Goal: Task Accomplishment & Management: Manage account settings

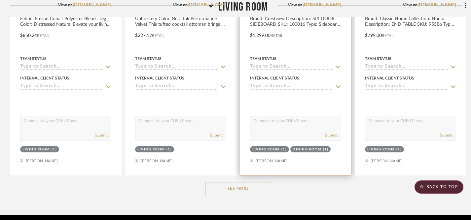
scroll to position [1684, 0]
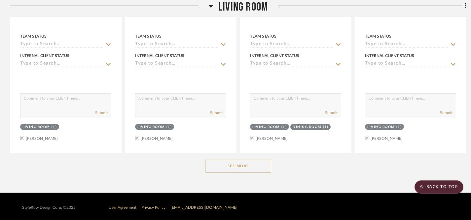
click at [237, 165] on button "See More" at bounding box center [238, 166] width 66 height 13
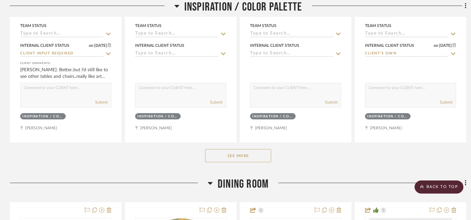
scroll to position [330, 0]
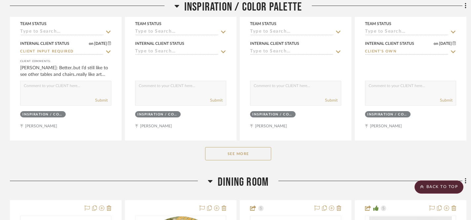
click at [256, 158] on button "See More" at bounding box center [238, 153] width 66 height 13
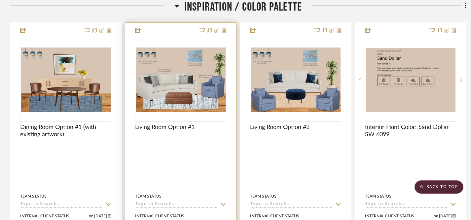
scroll to position [0, 0]
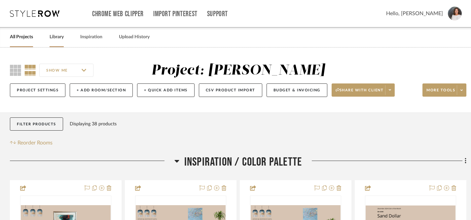
click at [59, 34] on link "Library" at bounding box center [56, 37] width 14 height 9
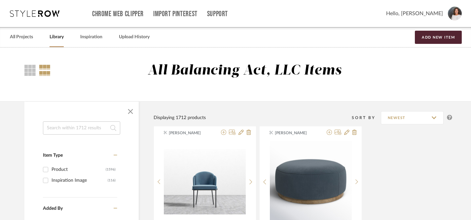
click at [56, 129] on input at bounding box center [81, 127] width 77 height 13
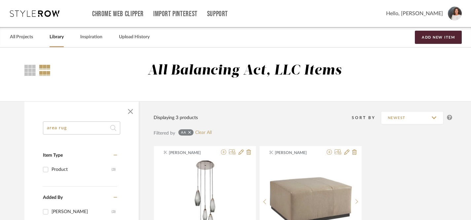
type input "area rug"
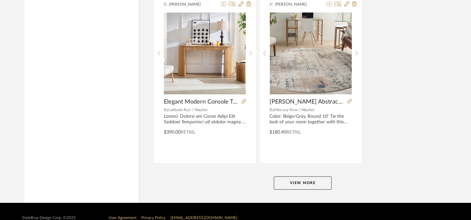
scroll to position [3030, 0]
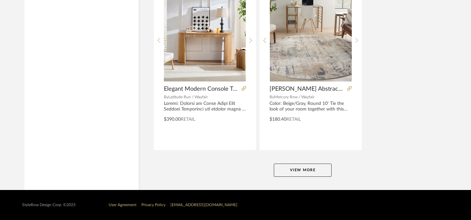
click at [317, 168] on button "View More" at bounding box center [303, 170] width 58 height 13
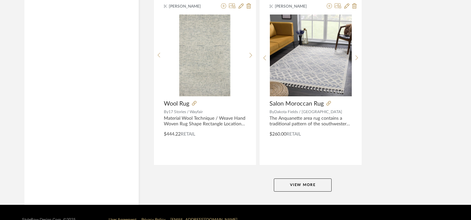
scroll to position [6068, 0]
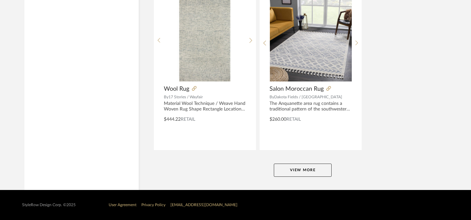
click at [310, 171] on button "View More" at bounding box center [303, 170] width 58 height 13
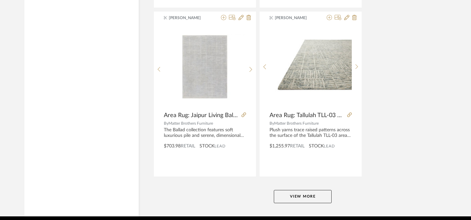
scroll to position [9106, 0]
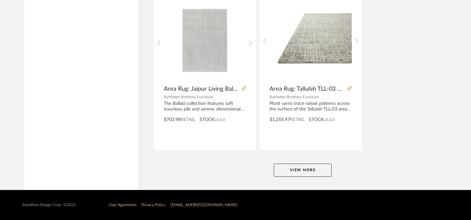
click at [302, 176] on button "View More" at bounding box center [303, 170] width 58 height 13
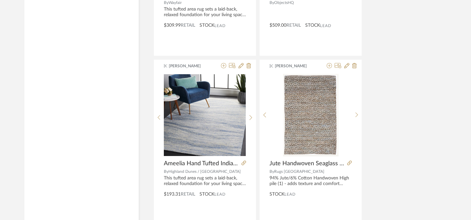
scroll to position [8693, 0]
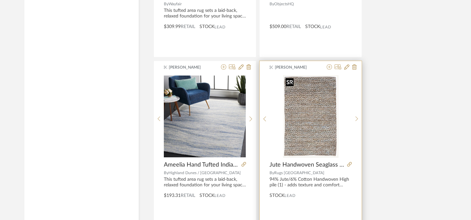
click at [0, 0] on img at bounding box center [0, 0] width 0 height 0
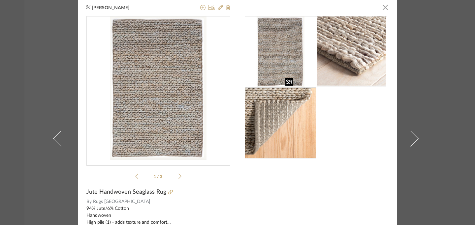
scroll to position [2, 0]
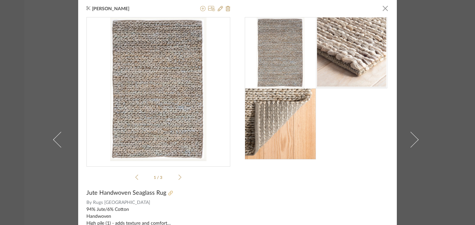
click at [168, 192] on icon at bounding box center [170, 193] width 5 height 5
click at [385, 10] on span "button" at bounding box center [385, 8] width 13 height 13
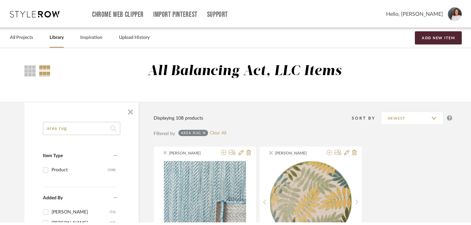
scroll to position [0, 0]
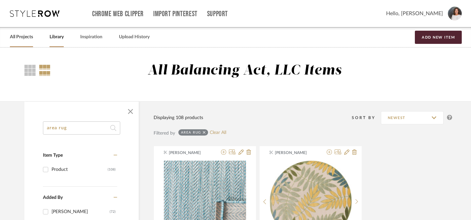
click at [21, 40] on link "All Projects" at bounding box center [21, 37] width 23 height 9
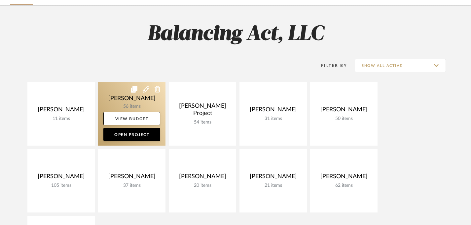
scroll to position [48, 0]
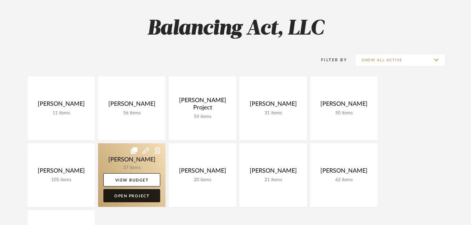
click at [139, 196] on link "Open Project" at bounding box center [131, 195] width 57 height 13
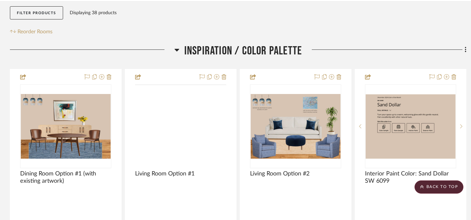
scroll to position [110, 0]
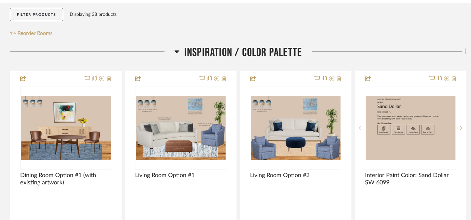
click at [464, 54] on icon at bounding box center [465, 51] width 2 height 7
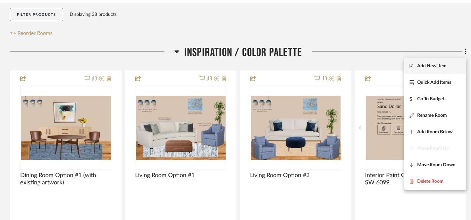
click at [431, 69] on button "Add New Item" at bounding box center [435, 66] width 62 height 16
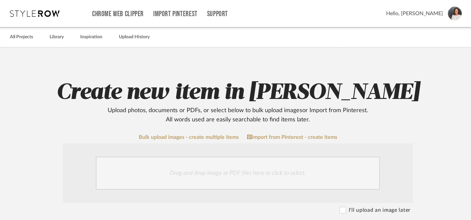
click at [281, 175] on div "Drag and drop image or PDF files here or click to select." at bounding box center [238, 173] width 284 height 33
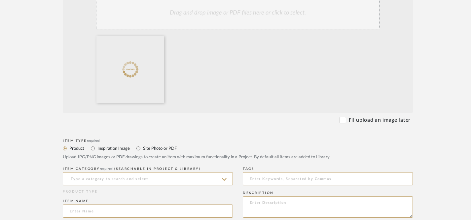
scroll to position [162, 0]
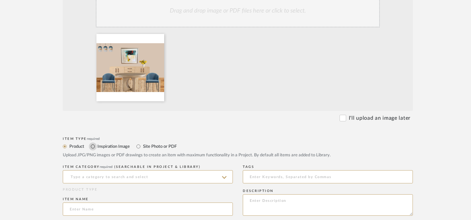
click at [93, 146] on input "Inspiration Image" at bounding box center [93, 147] width 8 height 8
radio input "true"
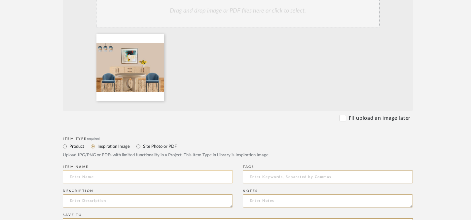
click at [122, 179] on input at bounding box center [148, 176] width 170 height 13
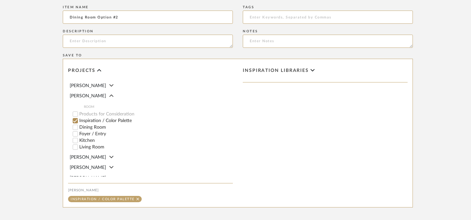
scroll to position [391, 0]
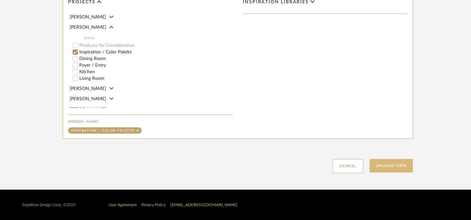
type input "Dining Room Option #2"
click at [396, 168] on button "Upload Item" at bounding box center [391, 166] width 44 height 14
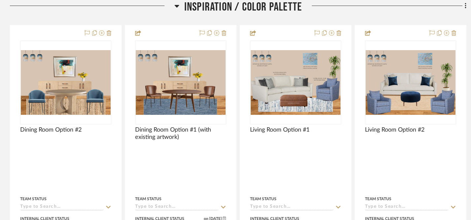
scroll to position [155, 0]
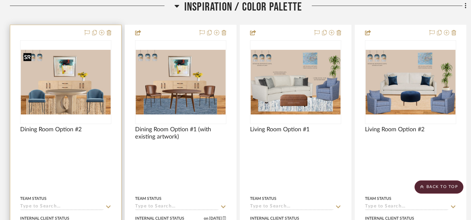
click at [61, 82] on img "0" at bounding box center [66, 82] width 90 height 65
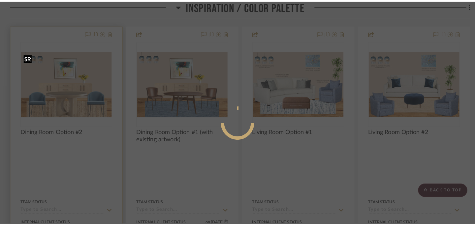
scroll to position [0, 0]
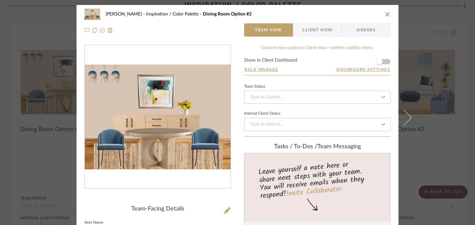
click at [387, 14] on icon "close" at bounding box center [387, 14] width 5 height 5
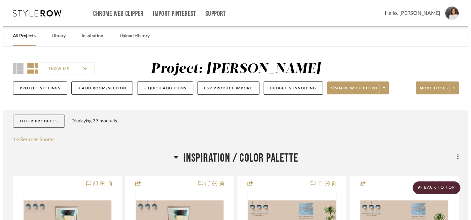
scroll to position [155, 0]
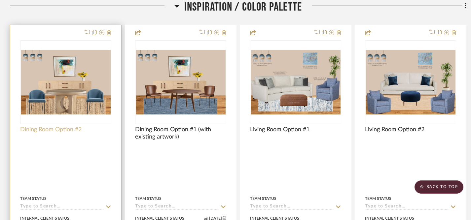
click at [25, 130] on span "Dining Room Option #2" at bounding box center [50, 129] width 61 height 7
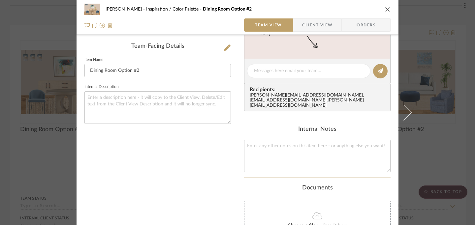
scroll to position [166, 0]
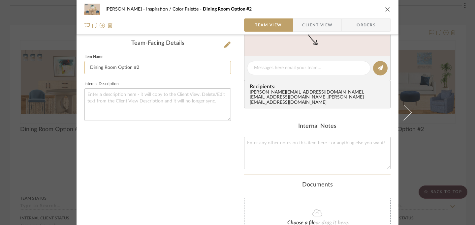
drag, startPoint x: 88, startPoint y: 68, endPoint x: 148, endPoint y: 73, distance: 60.3
click at [148, 73] on input "Dining Room Option #2" at bounding box center [157, 67] width 147 height 13
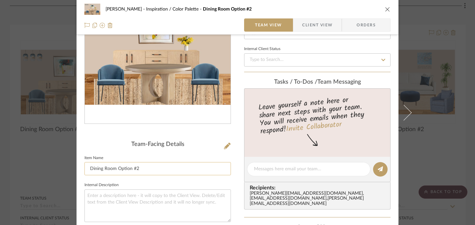
scroll to position [0, 0]
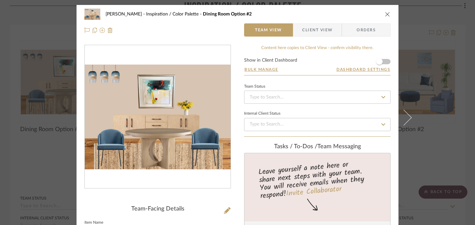
click at [385, 16] on icon "close" at bounding box center [387, 14] width 5 height 5
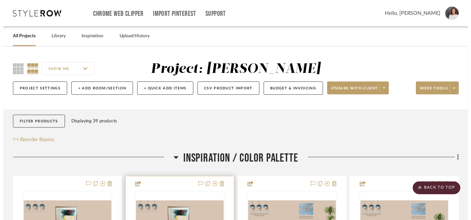
scroll to position [155, 0]
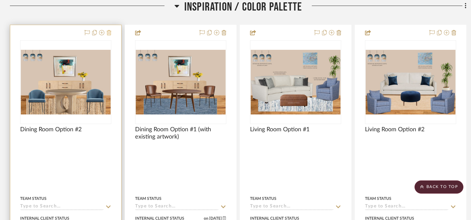
click at [109, 34] on icon at bounding box center [109, 32] width 5 height 5
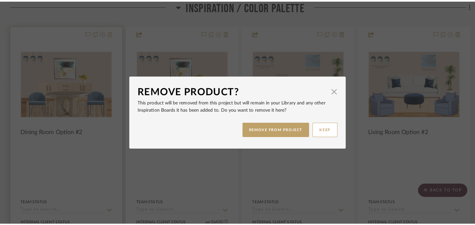
scroll to position [0, 0]
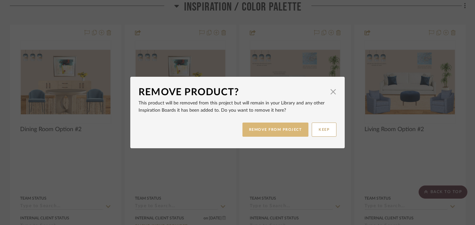
click at [281, 131] on button "REMOVE FROM PROJECT" at bounding box center [276, 130] width 66 height 14
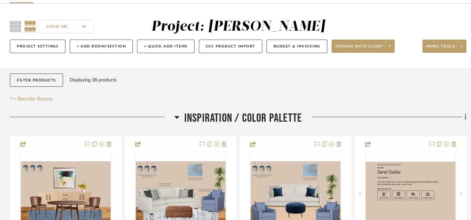
scroll to position [47, 0]
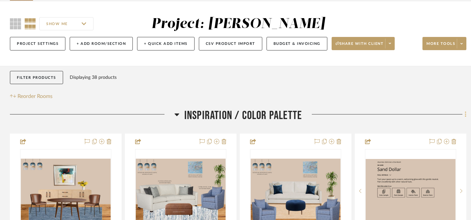
click at [464, 117] on icon at bounding box center [465, 114] width 2 height 7
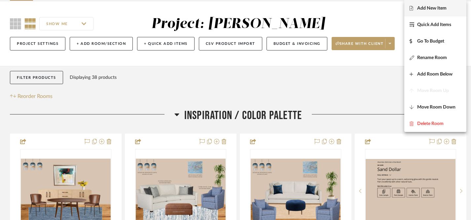
click at [435, 9] on span "Add New Item" at bounding box center [431, 9] width 29 height 6
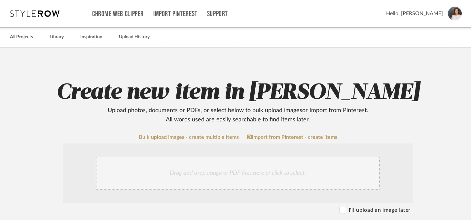
click at [196, 174] on div "Drag and drop image or PDF files here or click to select." at bounding box center [238, 173] width 284 height 33
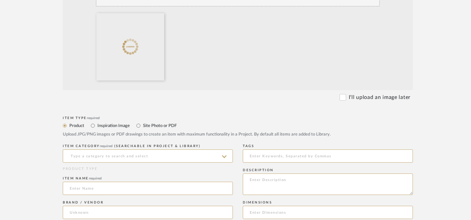
scroll to position [184, 0]
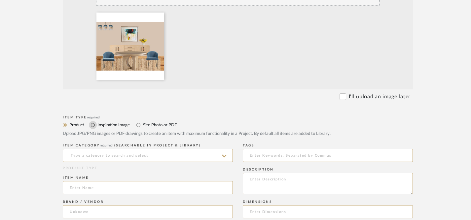
click at [93, 125] on input "Inspiration Image" at bounding box center [93, 125] width 8 height 8
radio input "true"
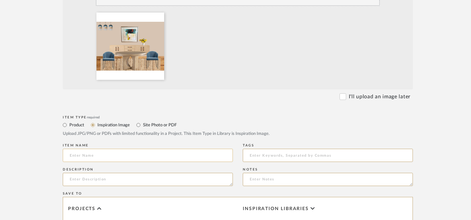
click at [105, 158] on input at bounding box center [148, 155] width 170 height 13
paste input "Dining Room Option #2"
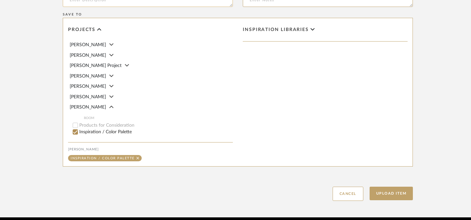
scroll to position [391, 0]
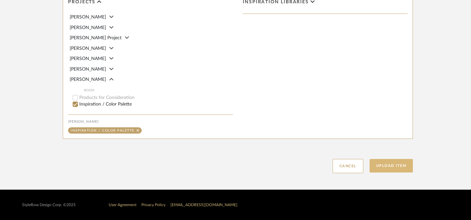
type input "Dining Room Option #2"
click at [391, 168] on button "Upload Item" at bounding box center [391, 166] width 44 height 14
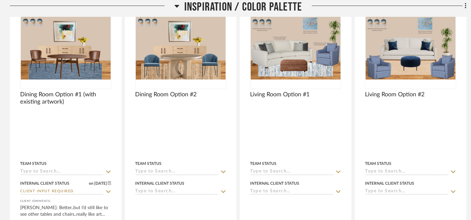
scroll to position [200, 0]
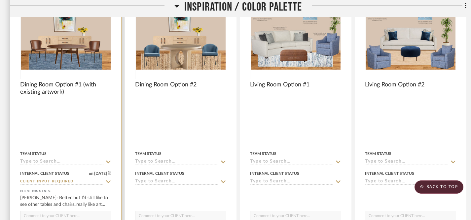
click at [88, 109] on div at bounding box center [65, 125] width 111 height 290
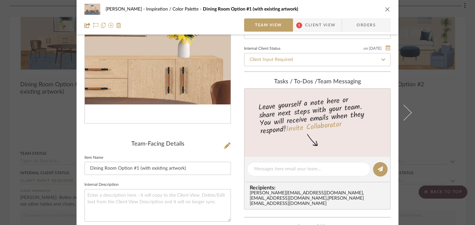
scroll to position [68, 0]
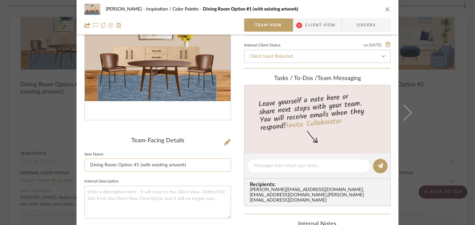
drag, startPoint x: 137, startPoint y: 166, endPoint x: 187, endPoint y: 164, distance: 50.2
click at [187, 164] on input "Dining Room Option #1 (with existing artwork)" at bounding box center [157, 165] width 147 height 13
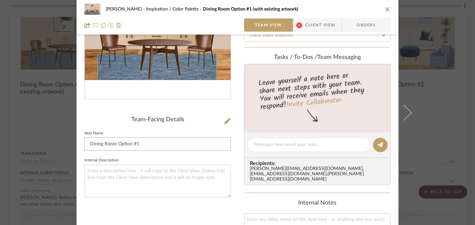
scroll to position [31, 0]
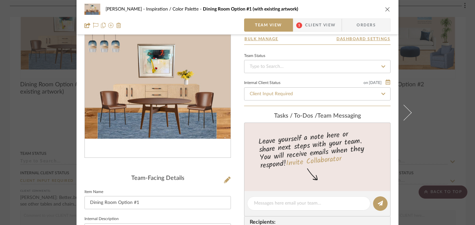
type input "Dining Room Option #1"
click at [386, 8] on icon "close" at bounding box center [387, 9] width 5 height 5
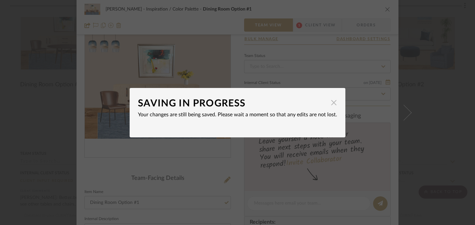
click at [334, 103] on span "button" at bounding box center [333, 102] width 13 height 13
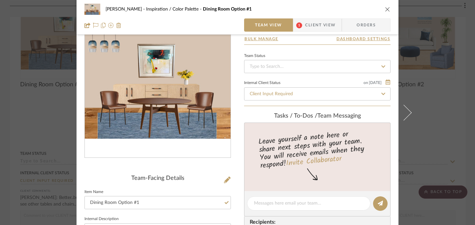
click at [387, 9] on icon "close" at bounding box center [387, 9] width 5 height 5
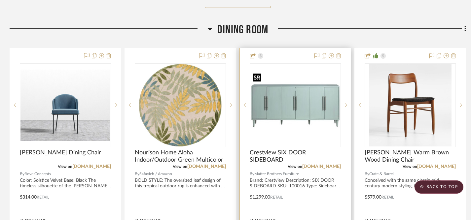
scroll to position [771, 0]
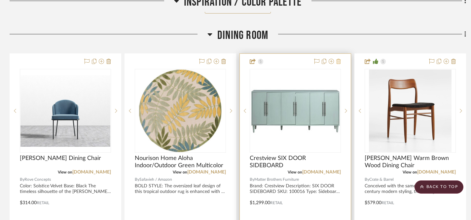
click at [338, 61] on icon at bounding box center [338, 61] width 5 height 5
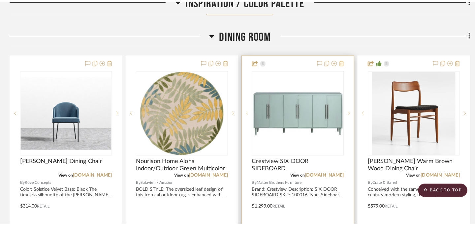
scroll to position [0, 0]
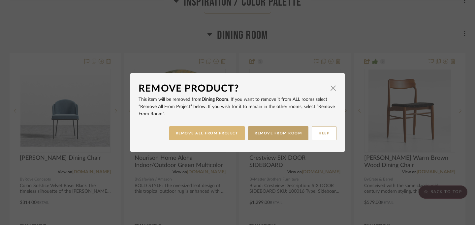
click at [219, 134] on button "REMOVE ALL FROM PROJECT" at bounding box center [207, 133] width 76 height 14
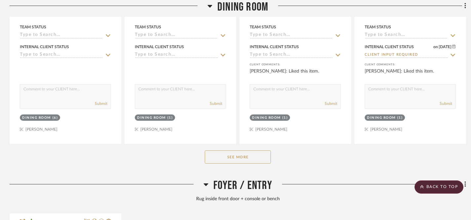
scroll to position [974, 0]
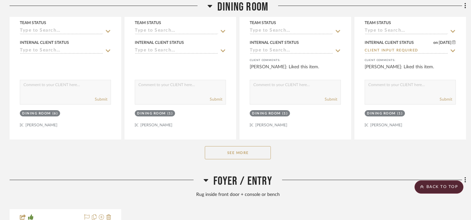
click at [252, 149] on button "See More" at bounding box center [238, 152] width 66 height 13
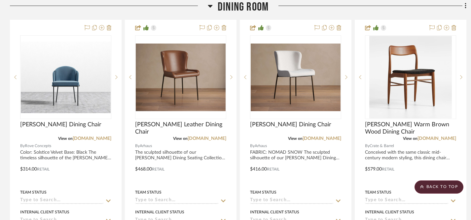
scroll to position [802, 0]
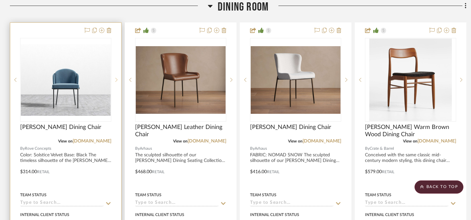
click at [116, 78] on icon at bounding box center [116, 80] width 2 height 5
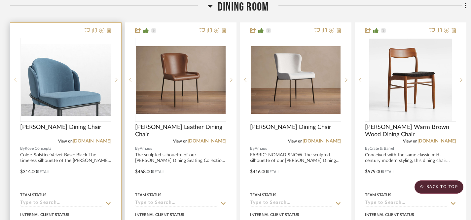
click at [14, 80] on sr-prev-btn at bounding box center [15, 80] width 10 height 5
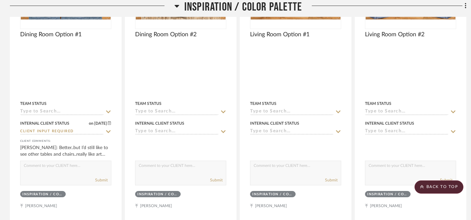
scroll to position [251, 0]
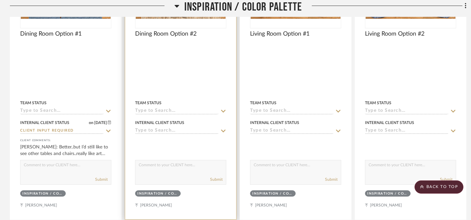
click at [164, 175] on div "Submit" at bounding box center [180, 172] width 91 height 25
click at [171, 165] on textarea at bounding box center [180, 166] width 90 height 13
type textarea "P"
click at [138, 163] on textarea "I know it's not the true Mid-Century Modern look you asked for, but I really li…" at bounding box center [180, 166] width 90 height 13
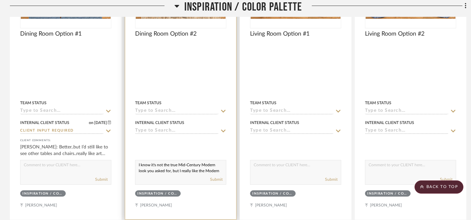
scroll to position [20, 0]
drag, startPoint x: 138, startPoint y: 163, endPoint x: 182, endPoint y: 179, distance: 46.5
click at [182, 179] on div "I know it's not the true Mid-Century Modern look you asked for, but I really li…" at bounding box center [180, 172] width 91 height 25
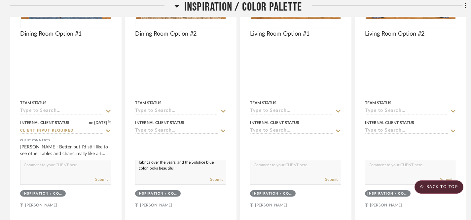
paste textarea "’s not the true Mid-Century Modern style you had in mind, but I’m really loving…"
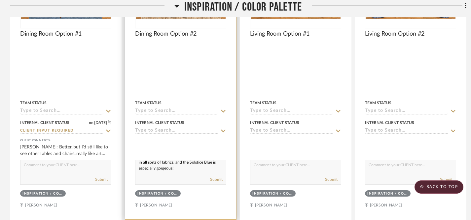
click at [171, 164] on textarea "I know it’s not the true Mid-Century Modern style you had in mind, but I’m real…" at bounding box center [180, 166] width 90 height 13
click at [181, 165] on textarea "I know it’s not the true Mid-Century Modern style you had in mind, but I’m real…" at bounding box center [180, 166] width 90 height 13
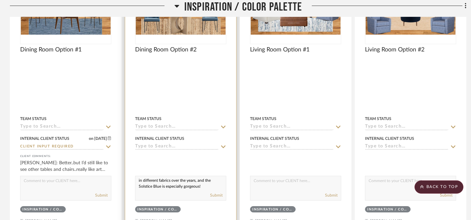
scroll to position [20, 0]
click at [209, 185] on textarea "I know it’s not the true Mid-Century Modern style you had in mind, but I’m real…" at bounding box center [180, 182] width 90 height 13
drag, startPoint x: 209, startPoint y: 185, endPoint x: 132, endPoint y: 176, distance: 77.4
click at [132, 176] on project-item-tile "Dining Room Option #2 Team Status Internal Client Status client Comments: I kno…" at bounding box center [181, 90] width 112 height 291
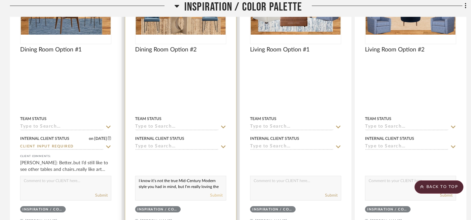
type textarea "I know it’s not the true Mid-Century Modern style you had in mind, but I’m real…"
click at [217, 197] on button "Submit" at bounding box center [216, 195] width 13 height 6
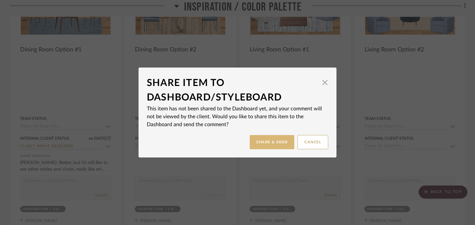
click at [274, 142] on button "Share & Send" at bounding box center [272, 142] width 45 height 14
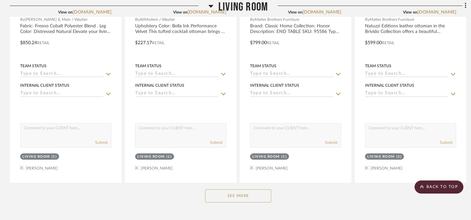
scroll to position [2536, 0]
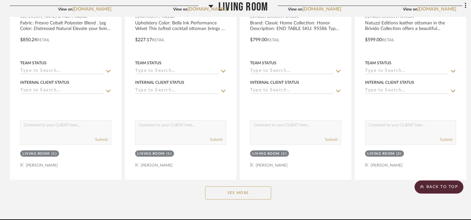
click at [241, 187] on button "See More" at bounding box center [238, 192] width 66 height 13
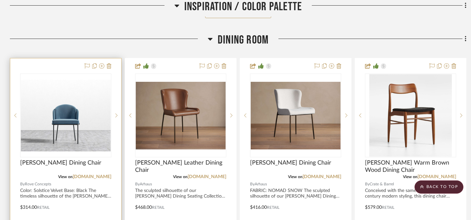
scroll to position [749, 0]
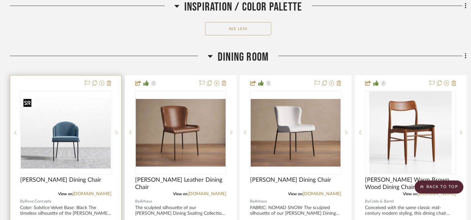
click at [68, 141] on img "0" at bounding box center [66, 133] width 90 height 72
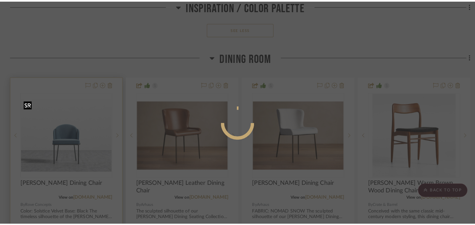
scroll to position [0, 0]
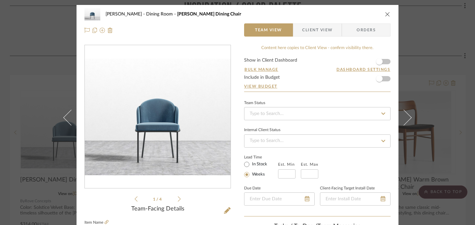
click at [385, 12] on icon "close" at bounding box center [387, 14] width 5 height 5
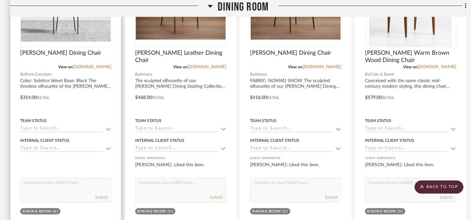
scroll to position [876, 0]
click at [78, 191] on div "Submit" at bounding box center [65, 190] width 91 height 25
click at [108, 147] on icon at bounding box center [108, 149] width 6 height 5
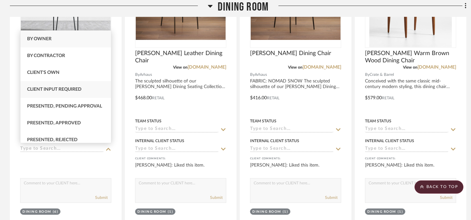
click at [76, 90] on span "Client Input Required" at bounding box center [54, 89] width 54 height 5
type input "[DATE]"
type input "Client Input Required"
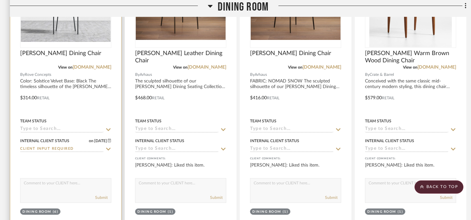
click at [52, 190] on textarea at bounding box center [65, 185] width 90 height 13
type textarea "I've used different versions of this chair over the years, and the Solstice blu…"
click at [100, 198] on button "Submit" at bounding box center [101, 198] width 13 height 6
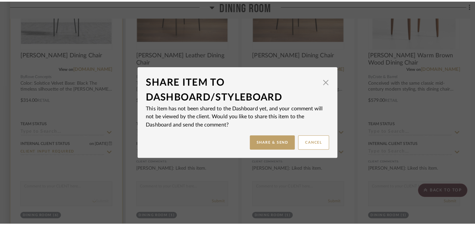
scroll to position [0, 0]
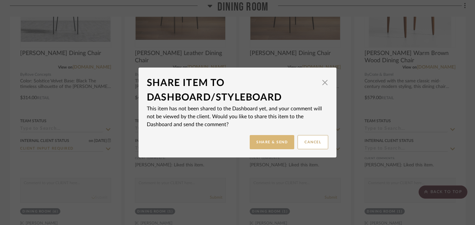
click at [265, 145] on button "Share & Send" at bounding box center [272, 142] width 45 height 14
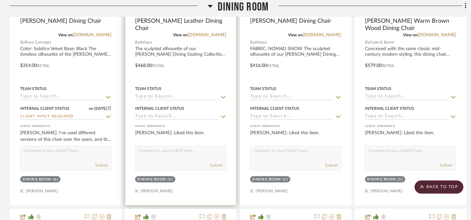
scroll to position [909, 0]
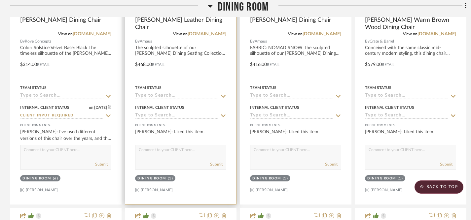
click at [223, 114] on icon at bounding box center [223, 115] width 6 height 5
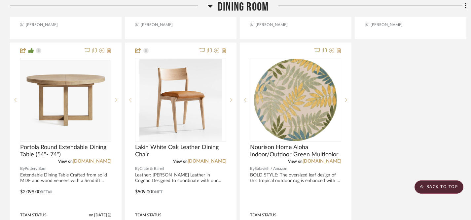
scroll to position [1365, 0]
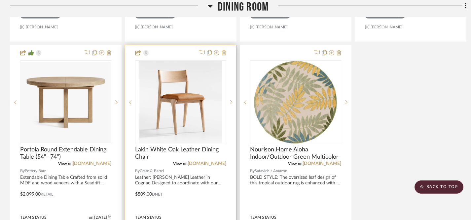
click at [225, 53] on icon at bounding box center [223, 52] width 5 height 5
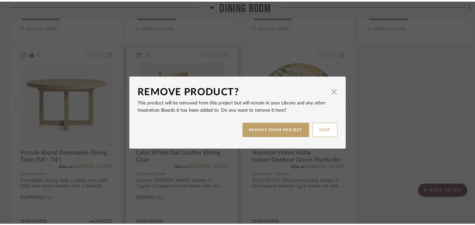
scroll to position [0, 0]
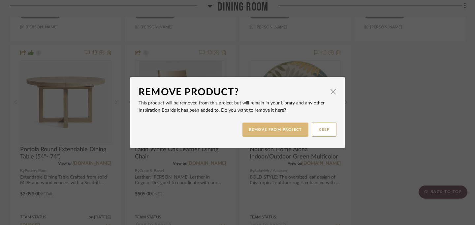
click at [265, 131] on button "REMOVE FROM PROJECT" at bounding box center [276, 130] width 66 height 14
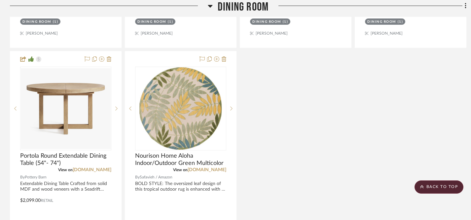
scroll to position [1356, 0]
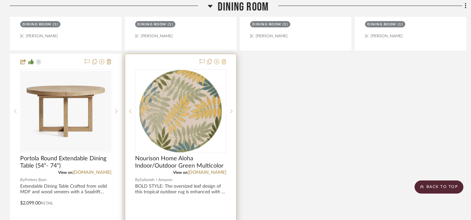
click at [224, 60] on icon at bounding box center [223, 61] width 5 height 5
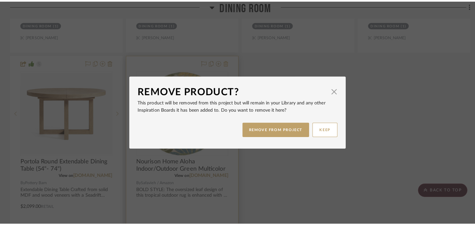
scroll to position [0, 0]
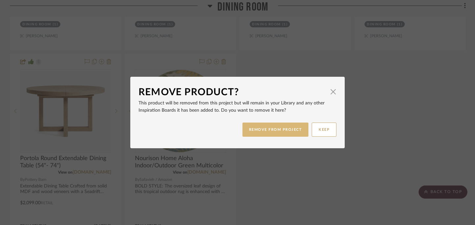
click at [267, 132] on button "REMOVE FROM PROJECT" at bounding box center [276, 130] width 66 height 14
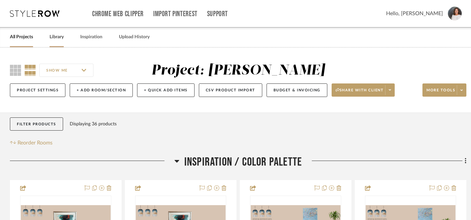
click at [53, 39] on link "Library" at bounding box center [56, 37] width 14 height 9
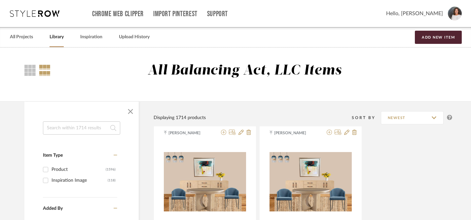
click at [84, 126] on input at bounding box center [81, 127] width 77 height 13
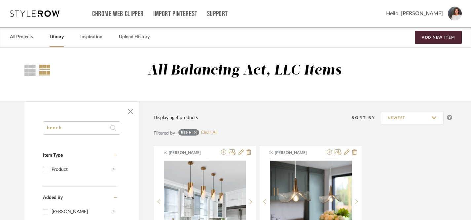
type input "bench"
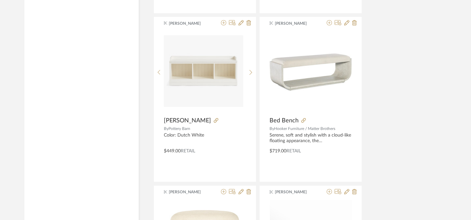
scroll to position [2154, 0]
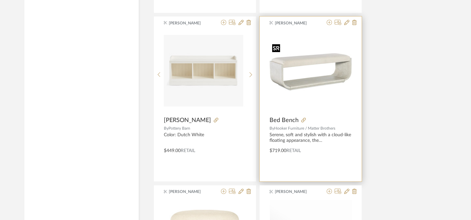
click at [0, 0] on img at bounding box center [0, 0] width 0 height 0
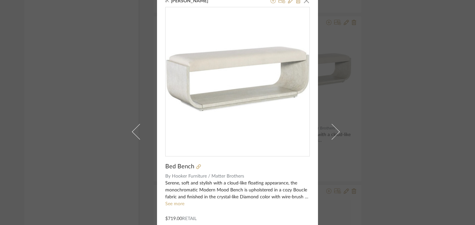
scroll to position [12, 0]
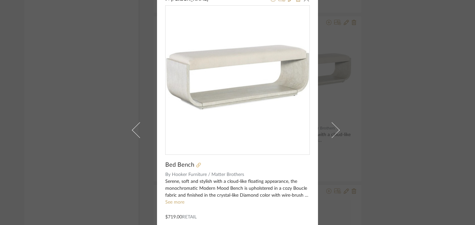
click at [196, 167] on icon at bounding box center [198, 165] width 5 height 5
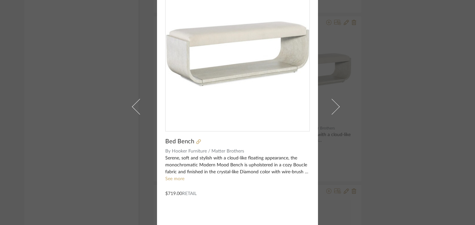
scroll to position [35, 0]
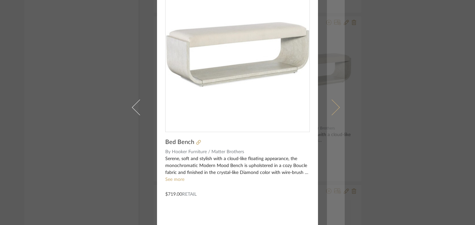
click at [338, 108] on link at bounding box center [336, 107] width 18 height 284
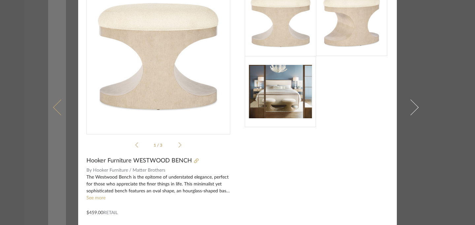
click at [57, 111] on span at bounding box center [61, 107] width 16 height 16
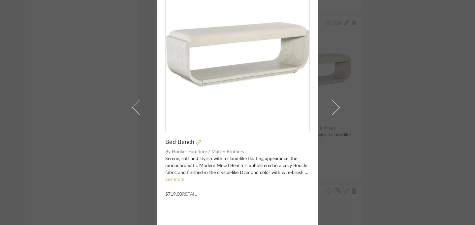
scroll to position [0, 0]
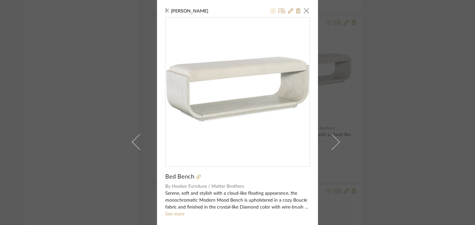
click at [271, 12] on icon at bounding box center [273, 10] width 5 height 5
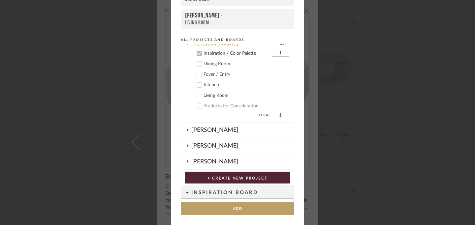
scroll to position [122, 0]
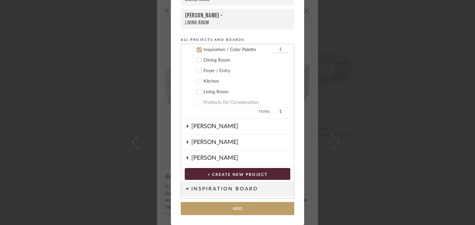
click at [198, 73] on icon at bounding box center [199, 71] width 5 height 5
click at [197, 49] on icon at bounding box center [199, 50] width 5 height 5
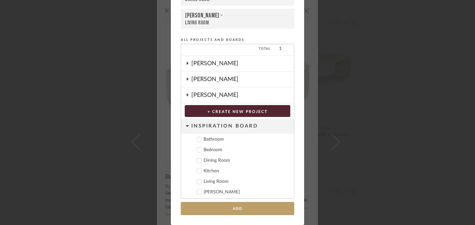
scroll to position [186, 0]
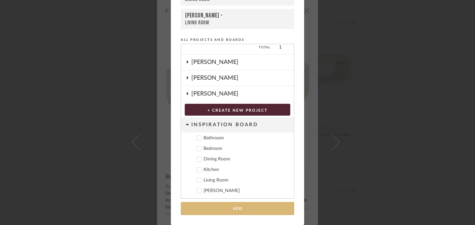
click at [236, 210] on button "Add" at bounding box center [238, 209] width 114 height 14
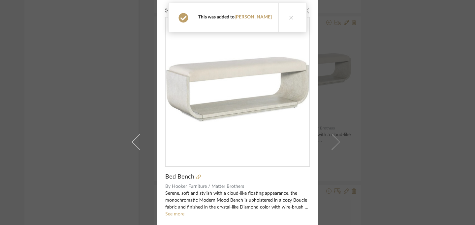
click at [304, 13] on span "button" at bounding box center [306, 10] width 13 height 13
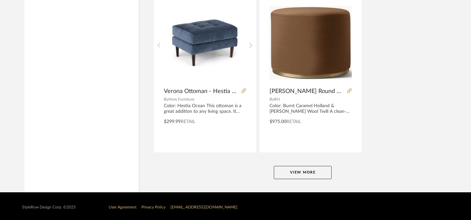
scroll to position [3030, 0]
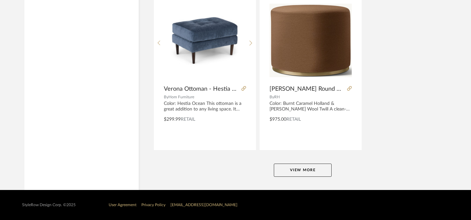
click at [300, 168] on button "View More" at bounding box center [303, 170] width 58 height 13
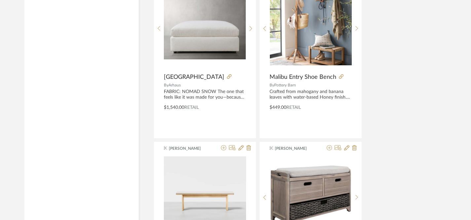
scroll to position [3691, 0]
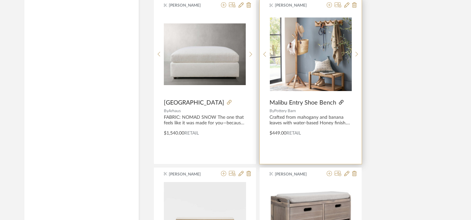
click at [340, 101] on icon at bounding box center [341, 102] width 5 height 5
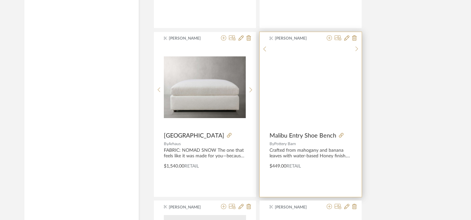
scroll to position [3656, 0]
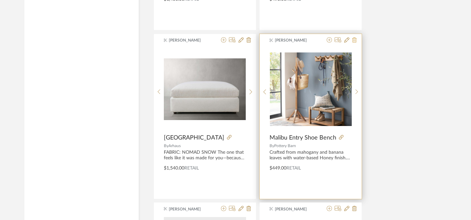
click at [354, 40] on icon at bounding box center [354, 39] width 5 height 5
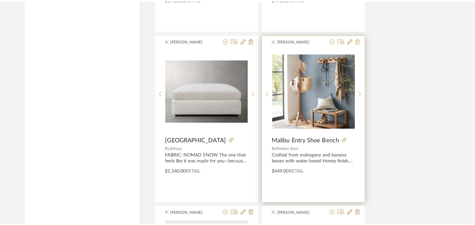
scroll to position [0, 0]
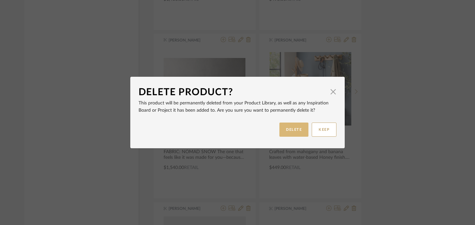
click at [285, 133] on button "DELETE" at bounding box center [293, 130] width 29 height 14
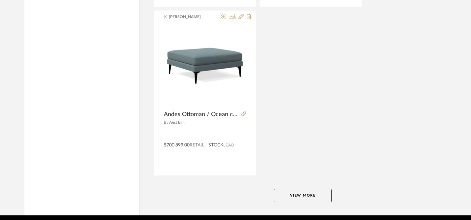
scroll to position [6068, 0]
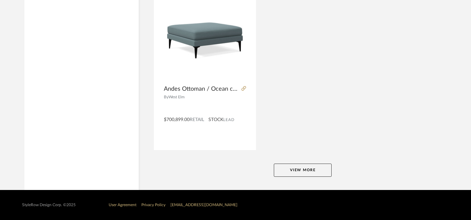
click at [302, 171] on button "View More" at bounding box center [303, 170] width 58 height 13
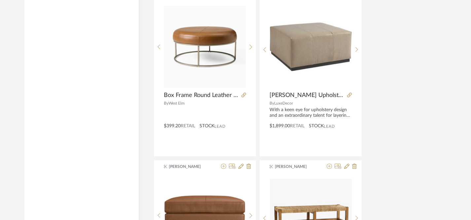
scroll to position [6222, 0]
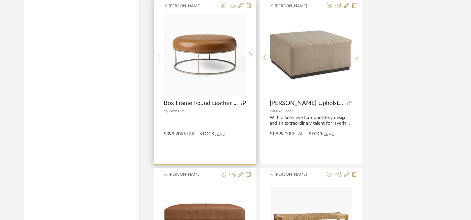
click at [242, 104] on icon at bounding box center [243, 103] width 5 height 5
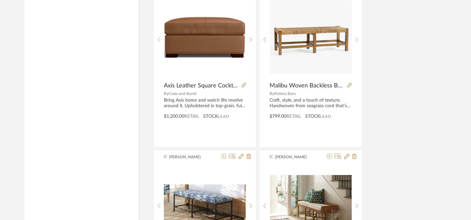
scroll to position [6410, 0]
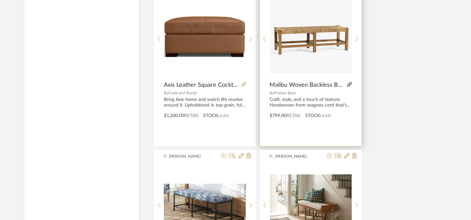
click at [349, 85] on icon at bounding box center [349, 84] width 5 height 5
